Goal: Transaction & Acquisition: Purchase product/service

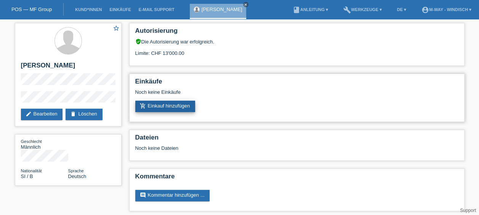
click at [163, 108] on link "add_shopping_cart Einkauf hinzufügen" at bounding box center [165, 106] width 60 height 11
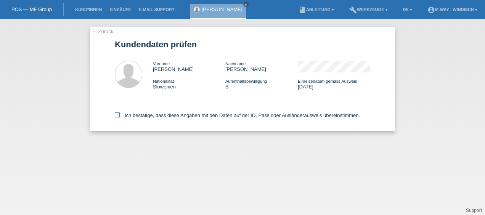
click at [117, 116] on icon at bounding box center [117, 114] width 5 height 5
click at [117, 116] on input "Ich bestätige, dass diese Angaben mit den Daten auf der ID, Pass oder Ausländer…" at bounding box center [117, 114] width 5 height 5
checkbox input "true"
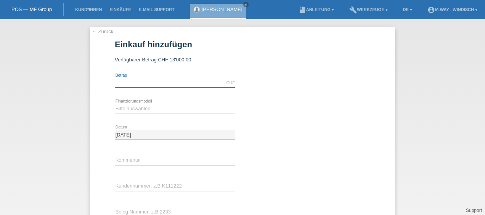
click at [142, 80] on input "text" at bounding box center [175, 83] width 120 height 10
type input "5625.80"
click at [163, 107] on select "Bitte auswählen Fixe Raten Kauf auf Rechnung mit Teilzahlungsoption" at bounding box center [175, 108] width 120 height 9
select select "77"
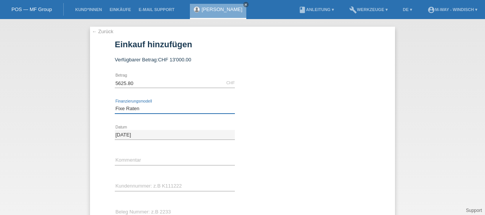
click at [115, 104] on select "Bitte auswählen Fixe Raten Kauf auf Rechnung mit Teilzahlungsoption" at bounding box center [175, 108] width 120 height 9
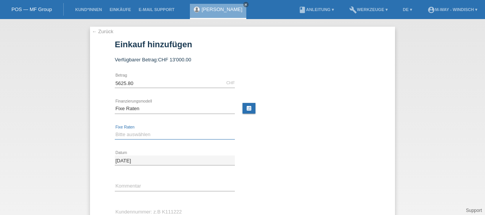
click at [161, 135] on select "Bitte auswählen 4 Raten 5 Raten 6 Raten 7 Raten 8 Raten 9 Raten 10 Raten 11 Rat…" at bounding box center [175, 134] width 120 height 9
select select "202"
click at [115, 130] on select "Bitte auswählen 4 Raten 5 Raten 6 Raten 7 Raten 8 Raten 9 Raten 10 Raten 11 Rat…" at bounding box center [175, 134] width 120 height 9
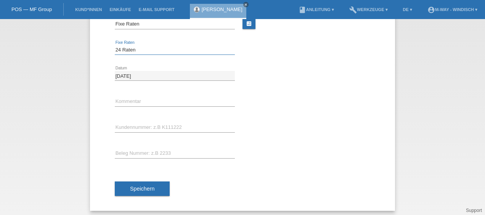
scroll to position [87, 0]
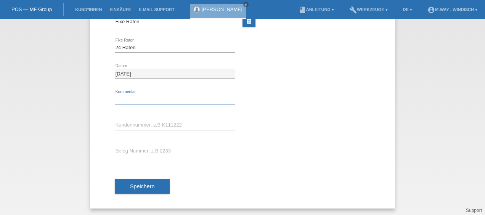
click at [182, 95] on input "text" at bounding box center [175, 100] width 120 height 10
type input "2 Velos"
click at [162, 121] on input "text" at bounding box center [175, 126] width 120 height 10
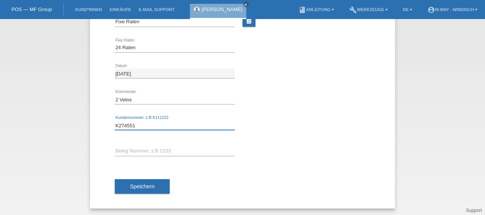
type input "K274551"
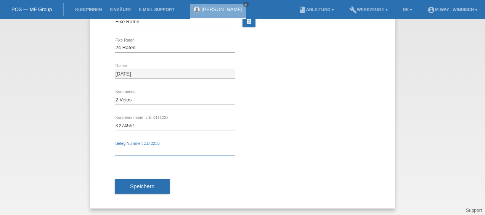
click at [149, 153] on input "text" at bounding box center [175, 151] width 120 height 10
type input "43277/26"
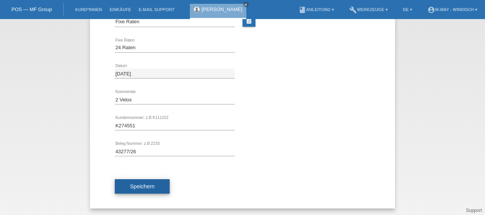
click at [138, 188] on button "Speichern" at bounding box center [142, 186] width 55 height 14
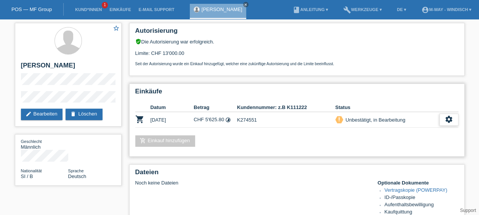
click at [448, 117] on icon "settings" at bounding box center [449, 119] width 8 height 8
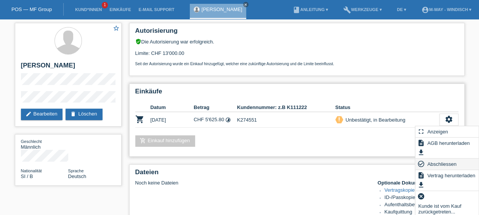
click at [448, 162] on span "Abschliessen" at bounding box center [442, 163] width 32 height 9
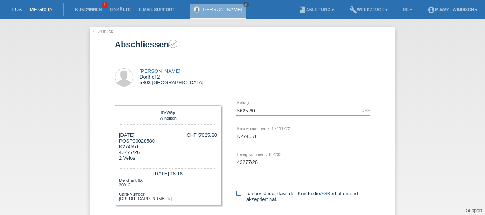
click at [236, 192] on icon at bounding box center [238, 193] width 5 height 5
click at [236, 192] on input "Ich bestätige, dass der Kunde die AGB erhalten und akzeptiert hat." at bounding box center [238, 193] width 5 height 5
checkbox input "true"
click at [384, 151] on div "← Zurück Abschliessen check Redzic Izet Dorfhof 2 5303 Würenlingen K274551 4327…" at bounding box center [242, 144] width 305 height 234
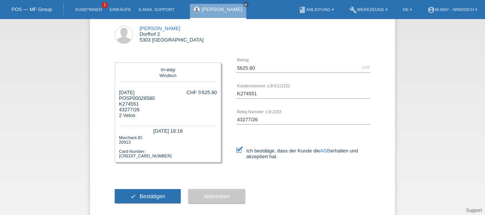
scroll to position [53, 0]
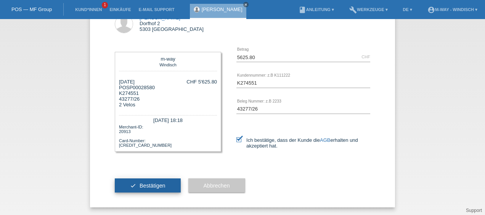
click at [172, 180] on button "check Bestätigen" at bounding box center [148, 185] width 66 height 14
